Goal: Task Accomplishment & Management: Use online tool/utility

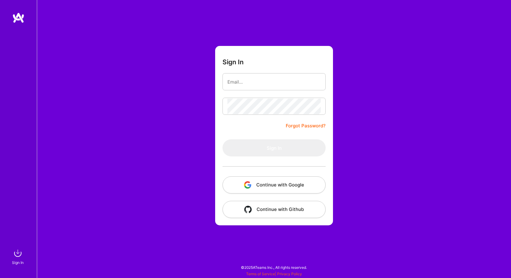
click at [270, 183] on button "Continue with Google" at bounding box center [273, 185] width 103 height 17
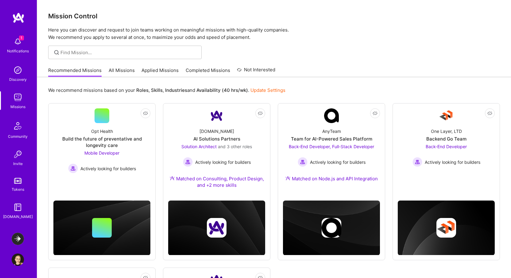
click at [17, 263] on img at bounding box center [18, 260] width 12 height 12
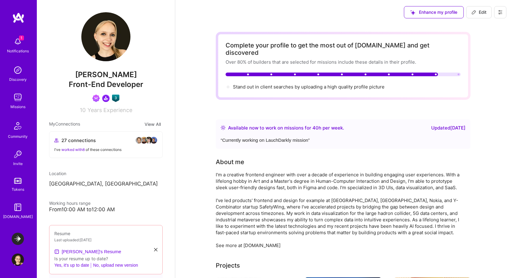
click at [18, 239] on img at bounding box center [18, 239] width 12 height 12
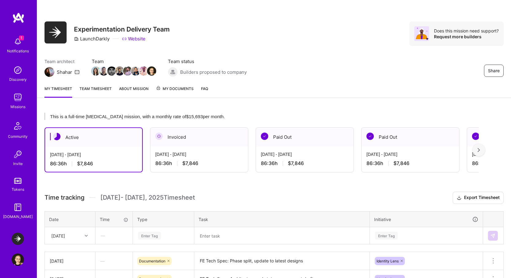
click at [140, 90] on link "About Mission" at bounding box center [133, 92] width 29 height 12
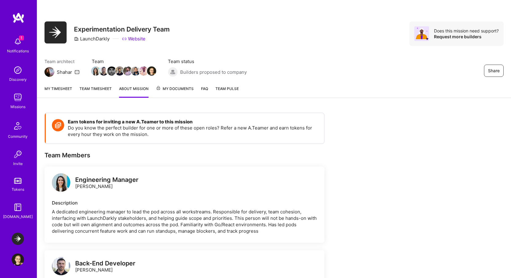
click at [178, 90] on span "My Documents" at bounding box center [175, 89] width 38 height 7
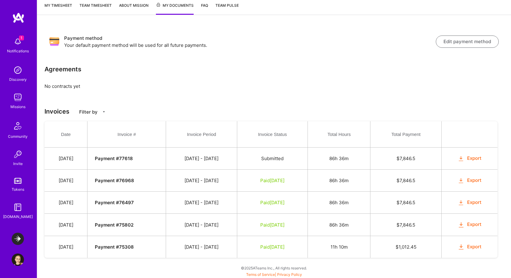
scroll to position [84, 0]
click at [473, 179] on button "Export" at bounding box center [469, 180] width 24 height 7
